Goal: Task Accomplishment & Management: Manage account settings

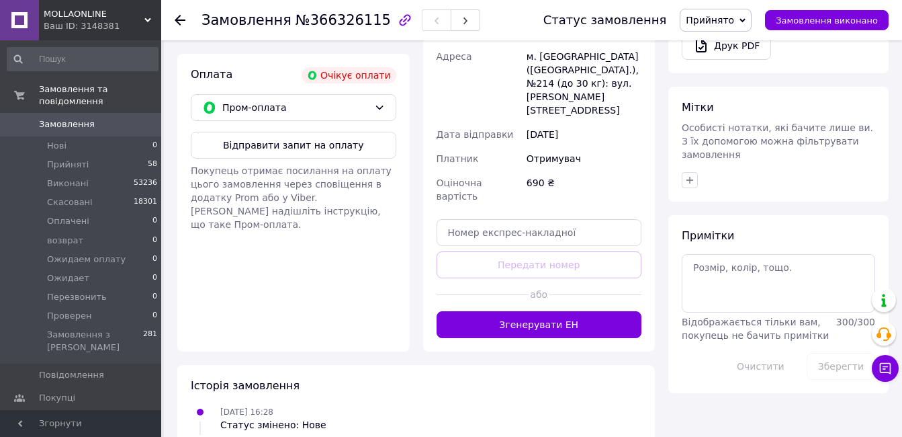
scroll to position [156, 0]
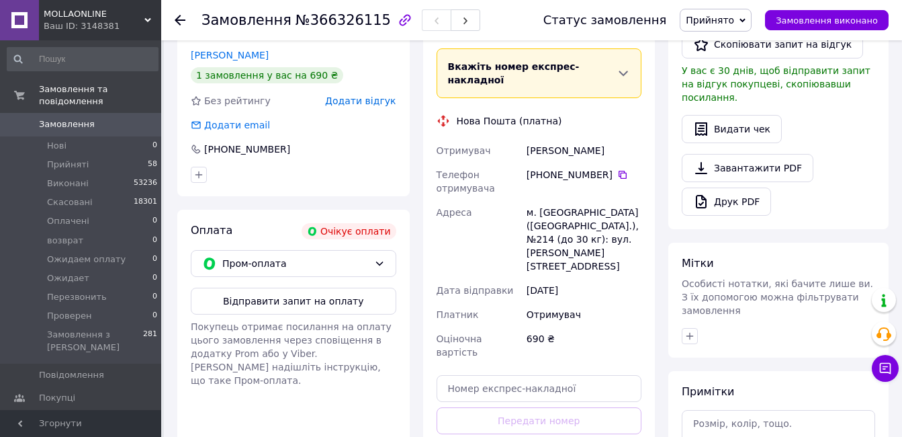
scroll to position [202, 0]
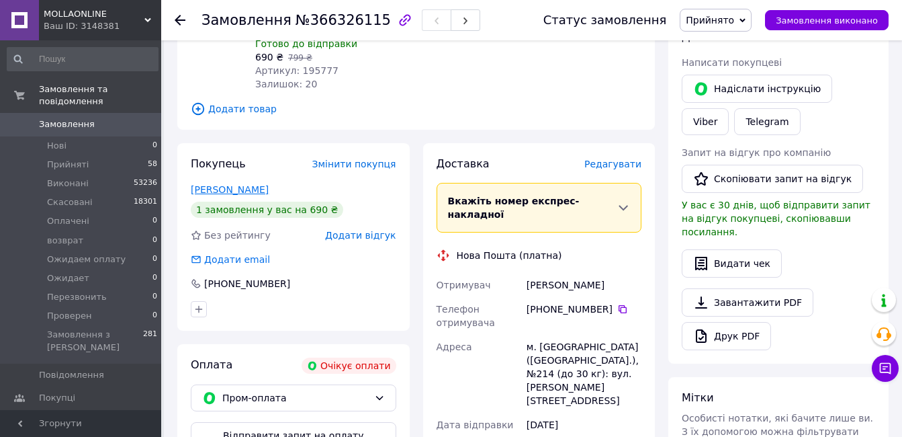
click at [230, 189] on link "[PERSON_NAME]" at bounding box center [230, 189] width 78 height 11
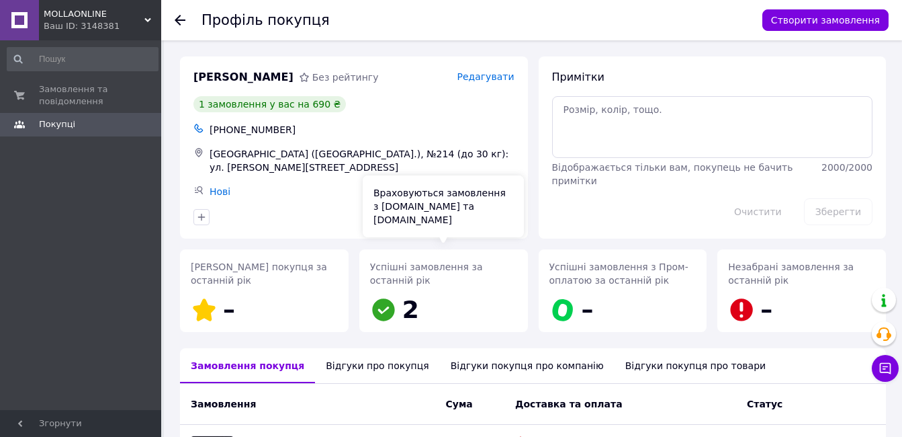
scroll to position [134, 0]
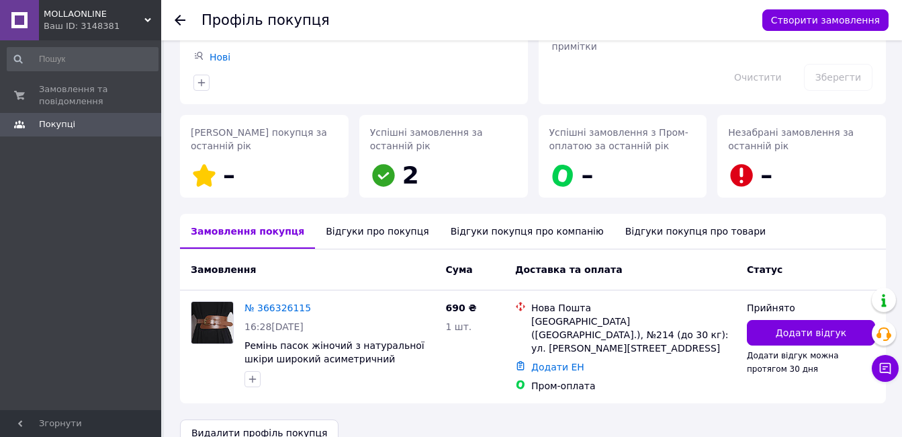
click at [348, 231] on div "Відгуки про покупця" at bounding box center [377, 231] width 124 height 35
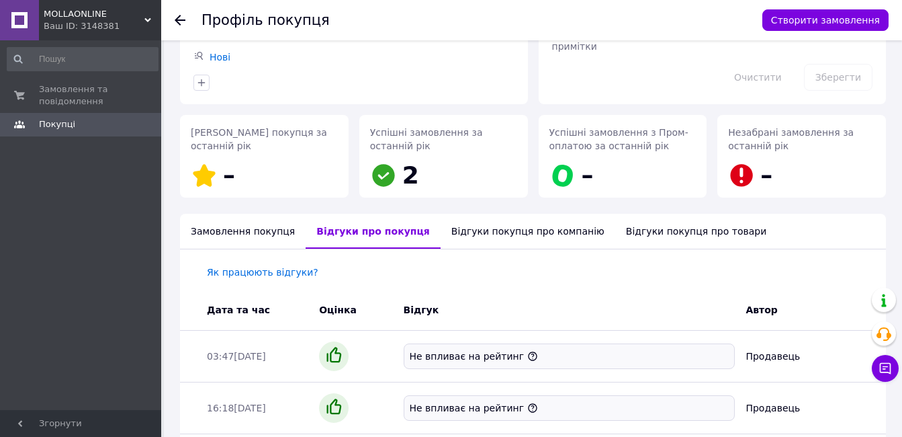
scroll to position [238, 0]
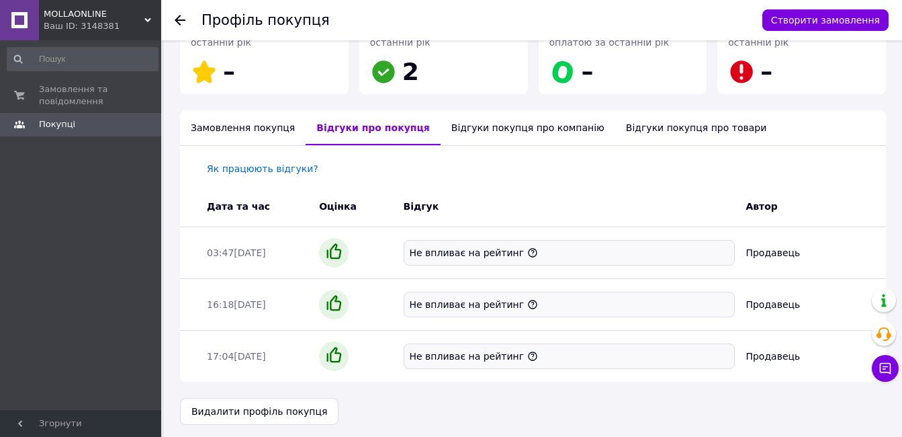
click at [179, 18] on icon at bounding box center [180, 20] width 11 height 11
